Goal: Task Accomplishment & Management: Manage account settings

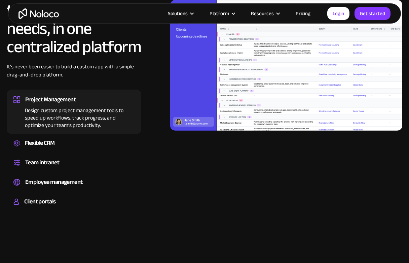
scroll to position [607, 0]
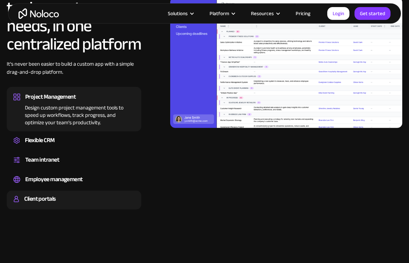
click at [86, 201] on div "Client portals" at bounding box center [73, 199] width 121 height 10
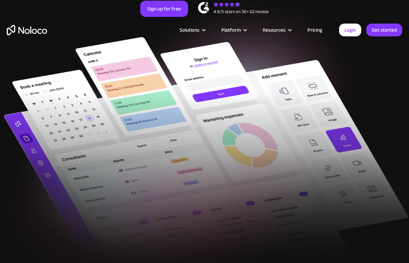
scroll to position [0, 0]
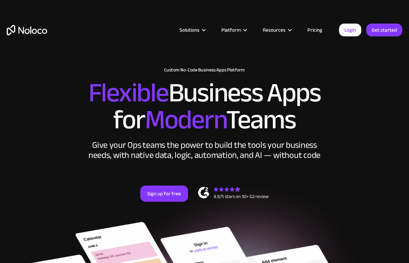
click at [315, 34] on link "Pricing" at bounding box center [315, 30] width 32 height 9
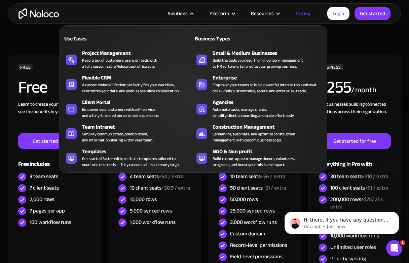
click at [187, 14] on div "Solutions" at bounding box center [178, 13] width 20 height 9
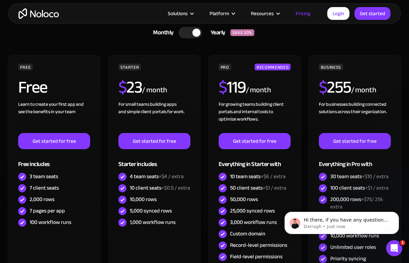
click at [187, 14] on div "Solutions" at bounding box center [178, 13] width 20 height 9
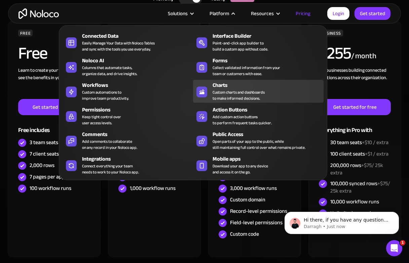
scroll to position [204, 0]
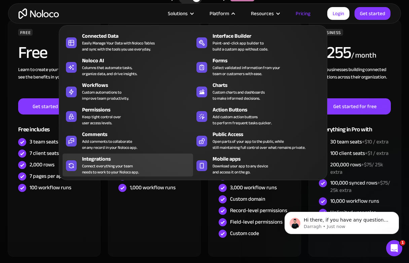
click at [160, 163] on div "Integrations Connect everything your team needs to work to your Noloco app." at bounding box center [136, 165] width 108 height 20
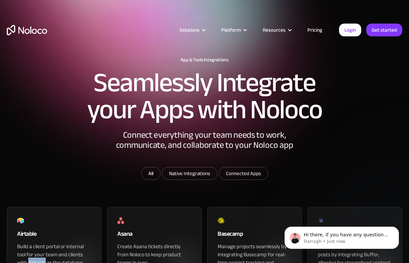
click at [39, 26] on img "home" at bounding box center [27, 30] width 40 height 10
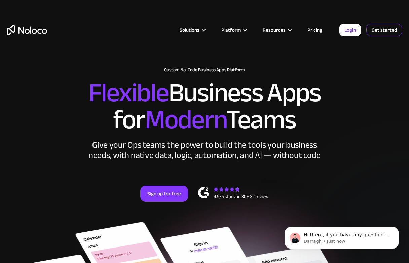
click at [378, 34] on link "Get started" at bounding box center [384, 30] width 36 height 13
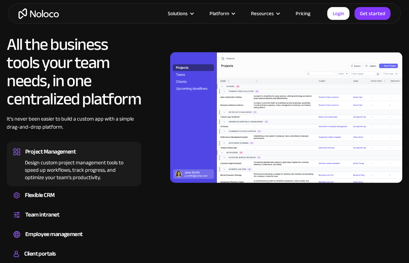
scroll to position [560, 0]
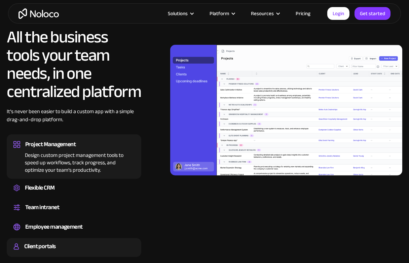
click at [62, 244] on div "Client portals" at bounding box center [73, 246] width 121 height 10
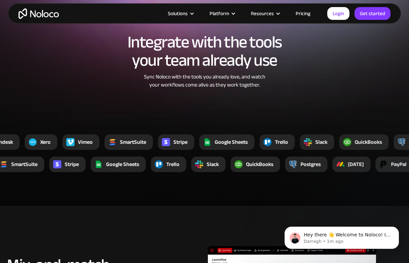
scroll to position [922, 0]
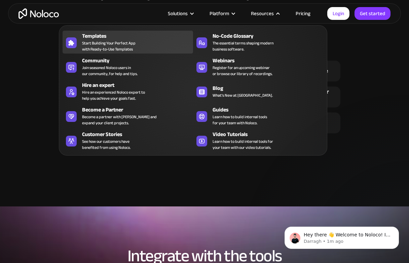
click at [158, 43] on div "Templates Start Building Your Perfect App with Ready-to-Use Templates" at bounding box center [136, 42] width 108 height 20
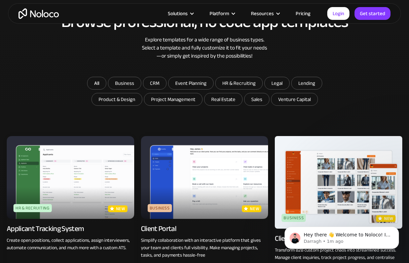
scroll to position [340, 0]
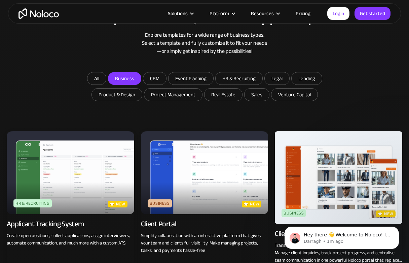
click at [132, 81] on input "Business" at bounding box center [124, 78] width 33 height 12
checkbox input "true"
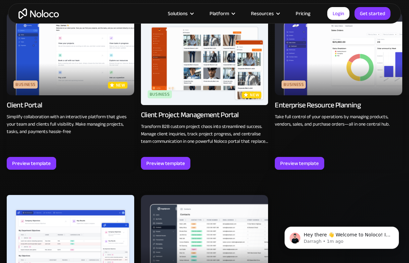
scroll to position [428, 0]
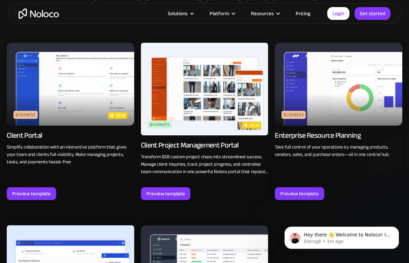
click at [65, 97] on img at bounding box center [71, 84] width 128 height 83
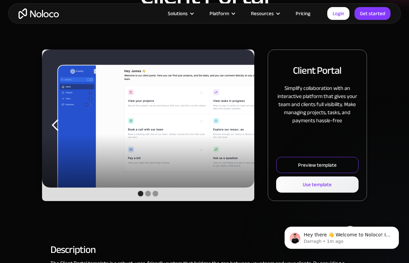
click at [316, 169] on div "Preview template" at bounding box center [317, 165] width 39 height 9
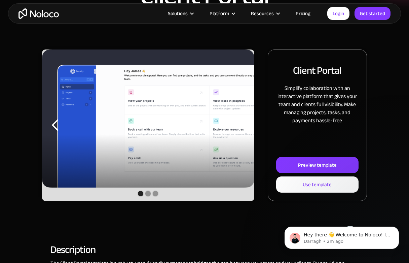
click at [44, 19] on div "Solutions Use Cases Business Types Project Management Keep track of customers, …" at bounding box center [204, 13] width 393 height 20
click at [41, 14] on img "home" at bounding box center [39, 13] width 40 height 10
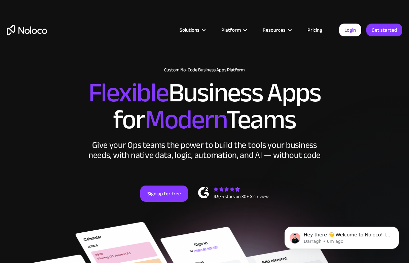
click at [271, 94] on h2 "Flexible Business Apps for Modern Teams" at bounding box center [205, 106] width 396 height 54
click at [394, 228] on button "Dismiss notification" at bounding box center [397, 228] width 9 height 9
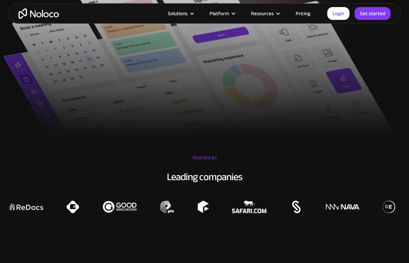
scroll to position [278, 0]
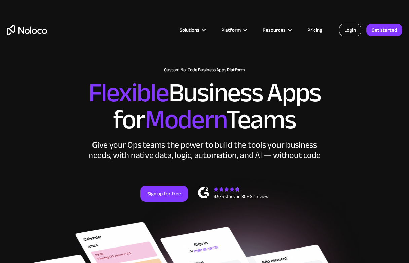
click at [355, 28] on link "Login" at bounding box center [350, 30] width 22 height 13
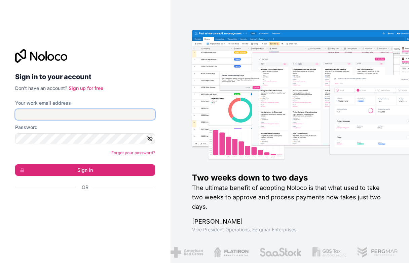
click at [82, 114] on input "Your work email address" at bounding box center [85, 114] width 140 height 11
click at [0, 262] on com-1password-button at bounding box center [0, 263] width 0 height 0
click at [112, 114] on input "Your work email address" at bounding box center [85, 114] width 140 height 11
click at [140, 114] on input "Your work email address" at bounding box center [85, 114] width 140 height 11
click at [0, 262] on com-1password-button at bounding box center [0, 263] width 0 height 0
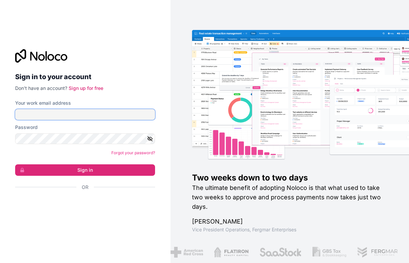
click at [0, 262] on com-1password-button at bounding box center [0, 263] width 0 height 0
type input "filip.doksansky@heyfilip.cz"
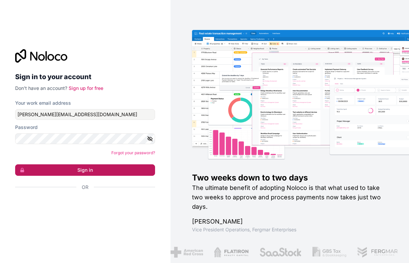
click at [114, 173] on button "Sign in" at bounding box center [85, 169] width 140 height 11
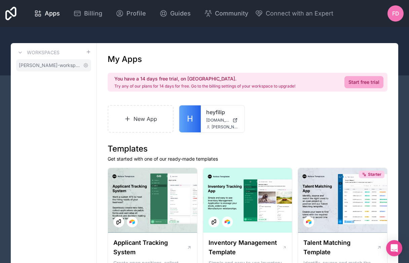
click at [61, 66] on span "filip-doksansky-workspace" at bounding box center [50, 65] width 62 height 7
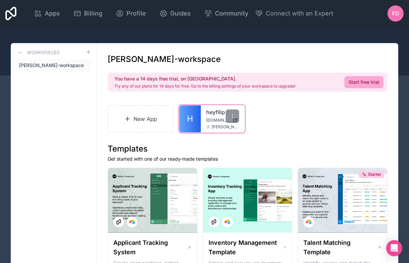
click at [216, 123] on div "heyfilip heyfilip.noloco.co filip.doksansky@heyfilip.cz" at bounding box center [223, 118] width 44 height 27
click at [186, 122] on link "H" at bounding box center [190, 118] width 22 height 27
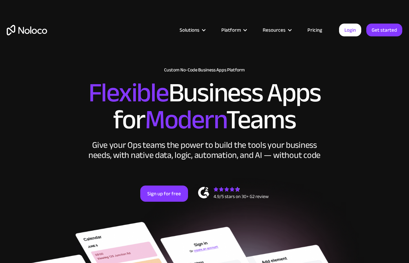
click at [317, 33] on link "Pricing" at bounding box center [315, 30] width 32 height 9
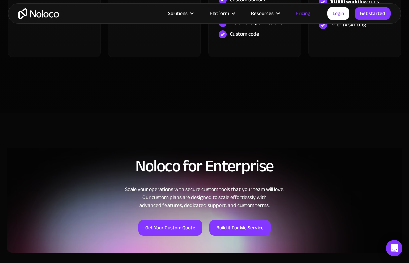
scroll to position [238, 0]
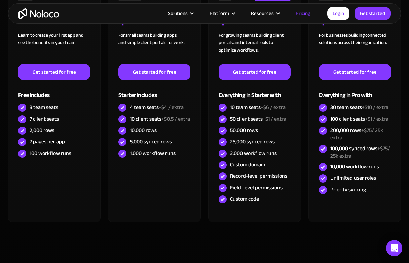
click at [32, 11] on img "home" at bounding box center [39, 13] width 40 height 10
